Goal: Transaction & Acquisition: Purchase product/service

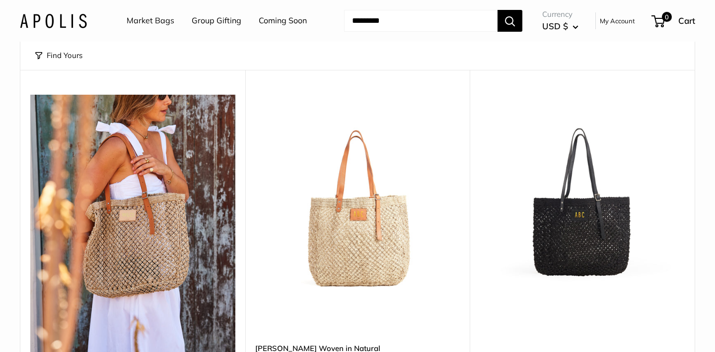
scroll to position [36, 0]
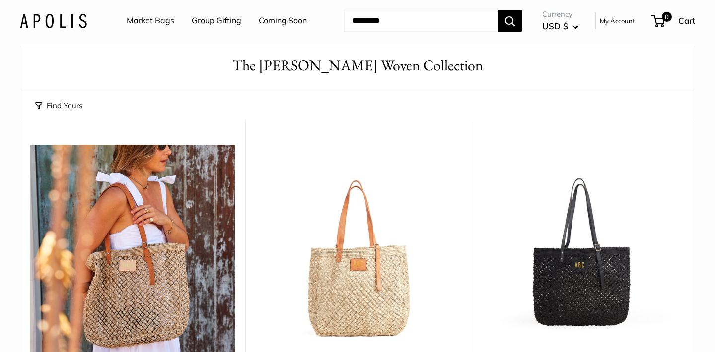
click at [0, 0] on img at bounding box center [0, 0] width 0 height 0
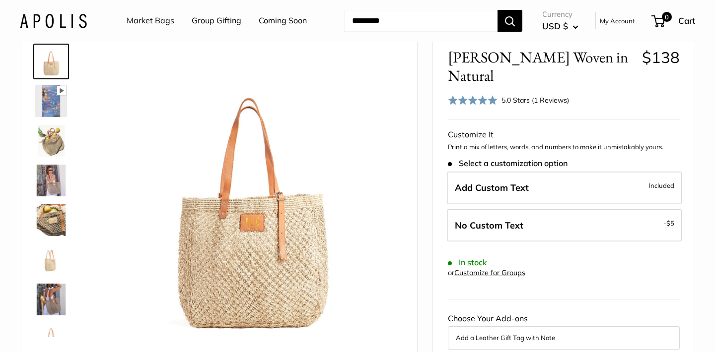
scroll to position [54, 0]
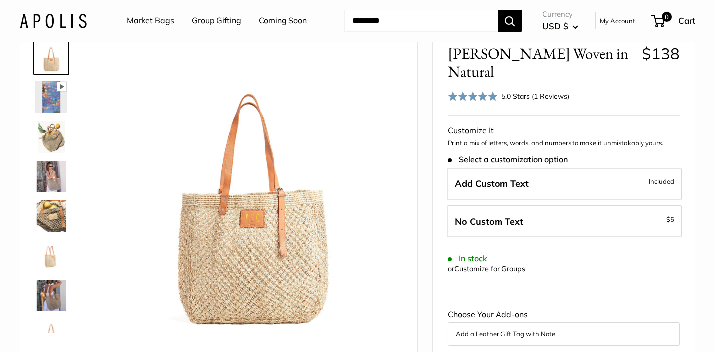
click at [57, 148] on img at bounding box center [51, 137] width 32 height 32
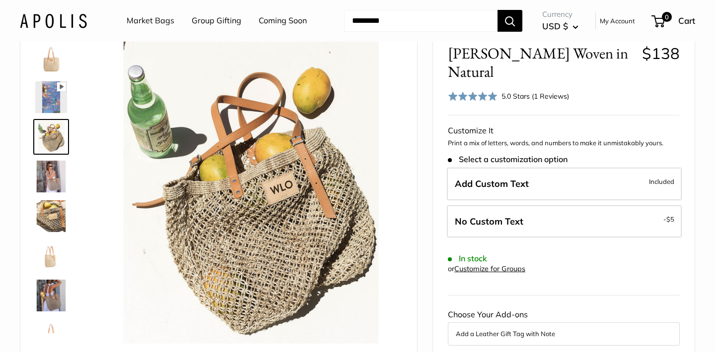
click at [53, 181] on img at bounding box center [51, 177] width 32 height 32
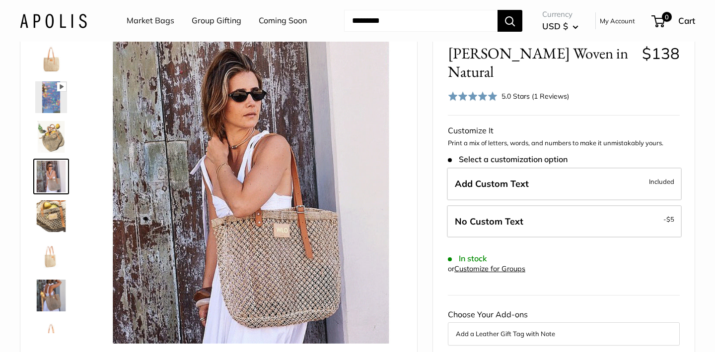
click at [51, 218] on img at bounding box center [51, 217] width 32 height 32
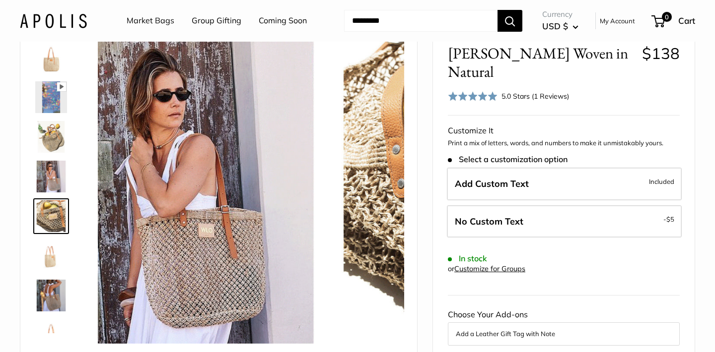
scroll to position [31, 0]
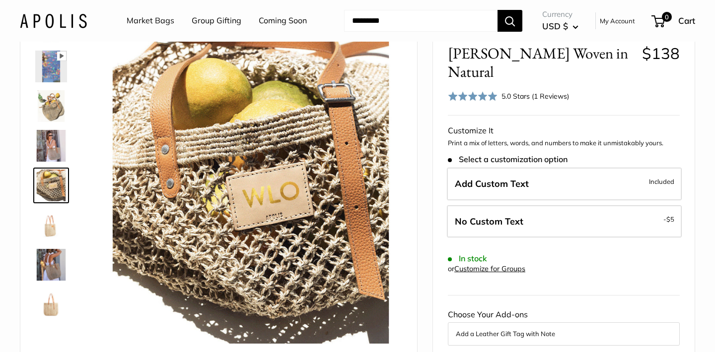
click at [51, 227] on img at bounding box center [51, 225] width 32 height 32
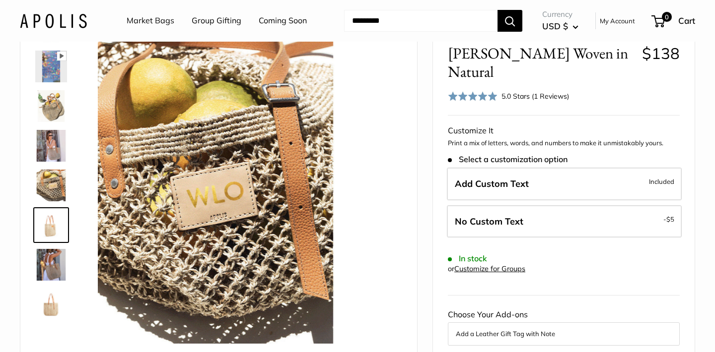
scroll to position [70, 0]
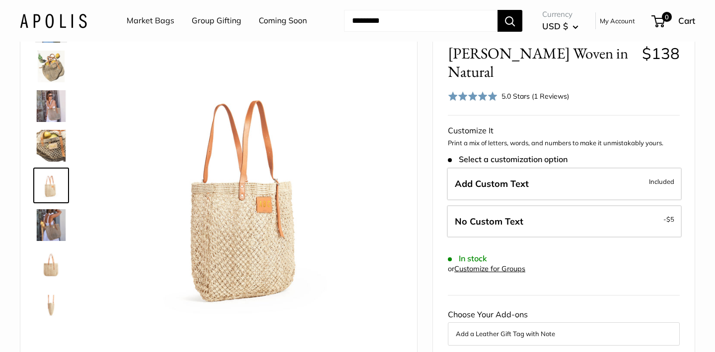
click at [48, 256] on img at bounding box center [51, 265] width 32 height 32
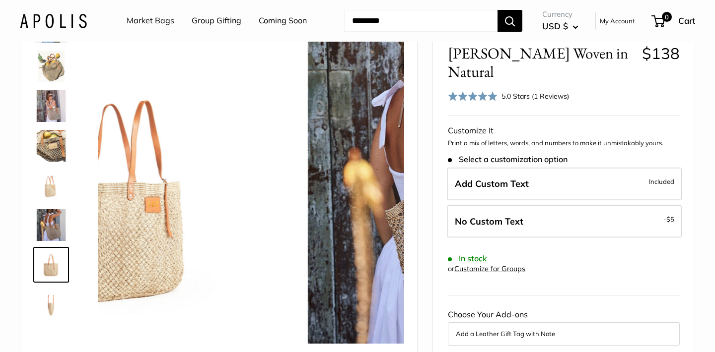
scroll to position [143, 0]
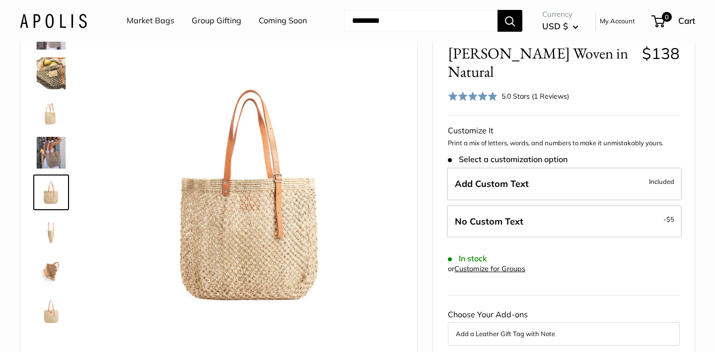
click at [50, 267] on img at bounding box center [51, 272] width 32 height 32
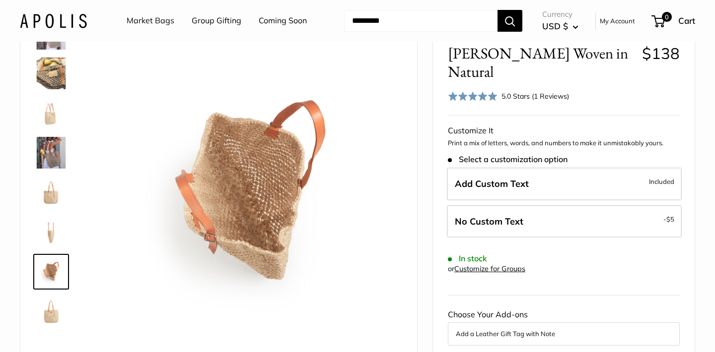
click at [51, 307] on img at bounding box center [51, 312] width 32 height 32
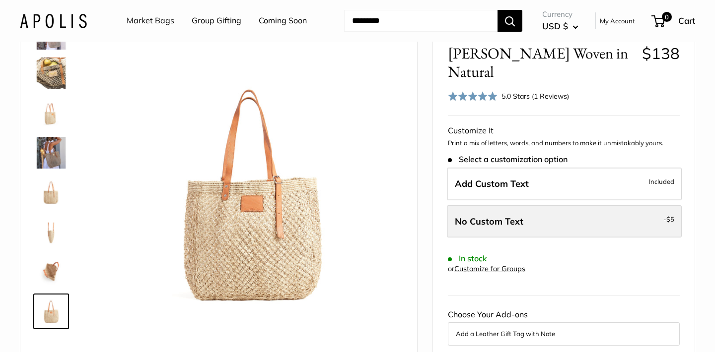
click at [510, 216] on span "No Custom Text" at bounding box center [489, 221] width 69 height 11
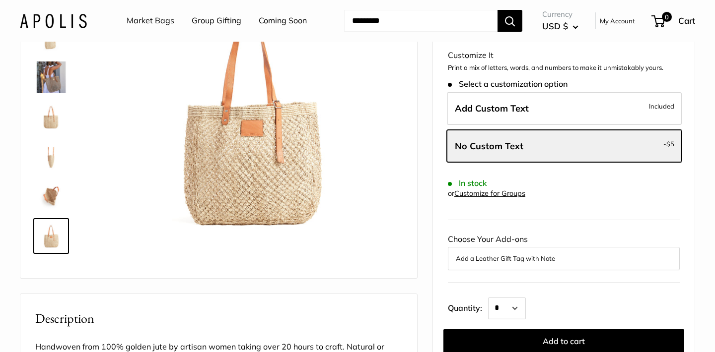
scroll to position [147, 0]
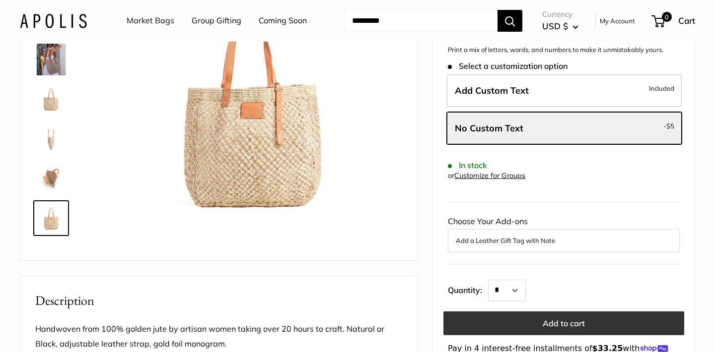
click at [523, 312] on button "Add to cart" at bounding box center [563, 324] width 241 height 24
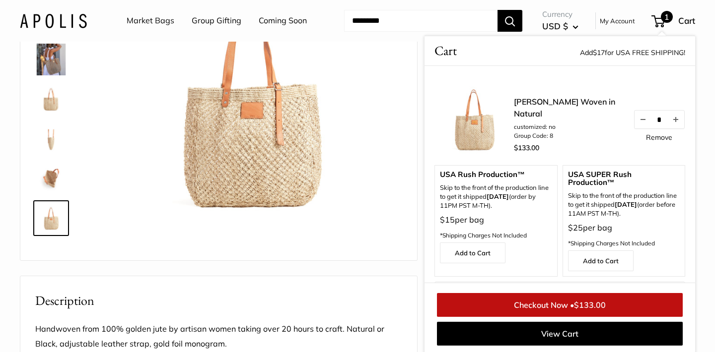
click at [522, 310] on link "Checkout Now • $133.00" at bounding box center [560, 305] width 246 height 24
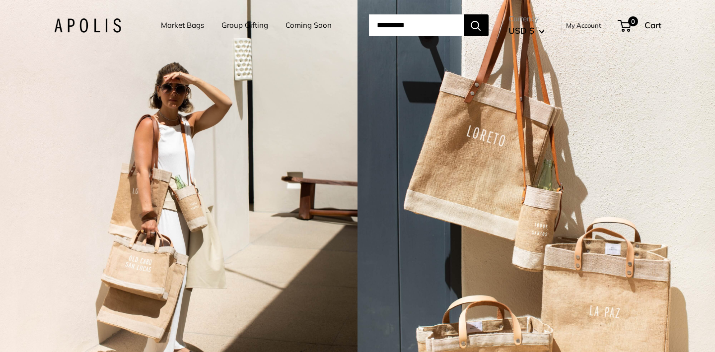
click at [295, 22] on link "Coming Soon" at bounding box center [308, 25] width 46 height 14
